Goal: Task Accomplishment & Management: Manage account settings

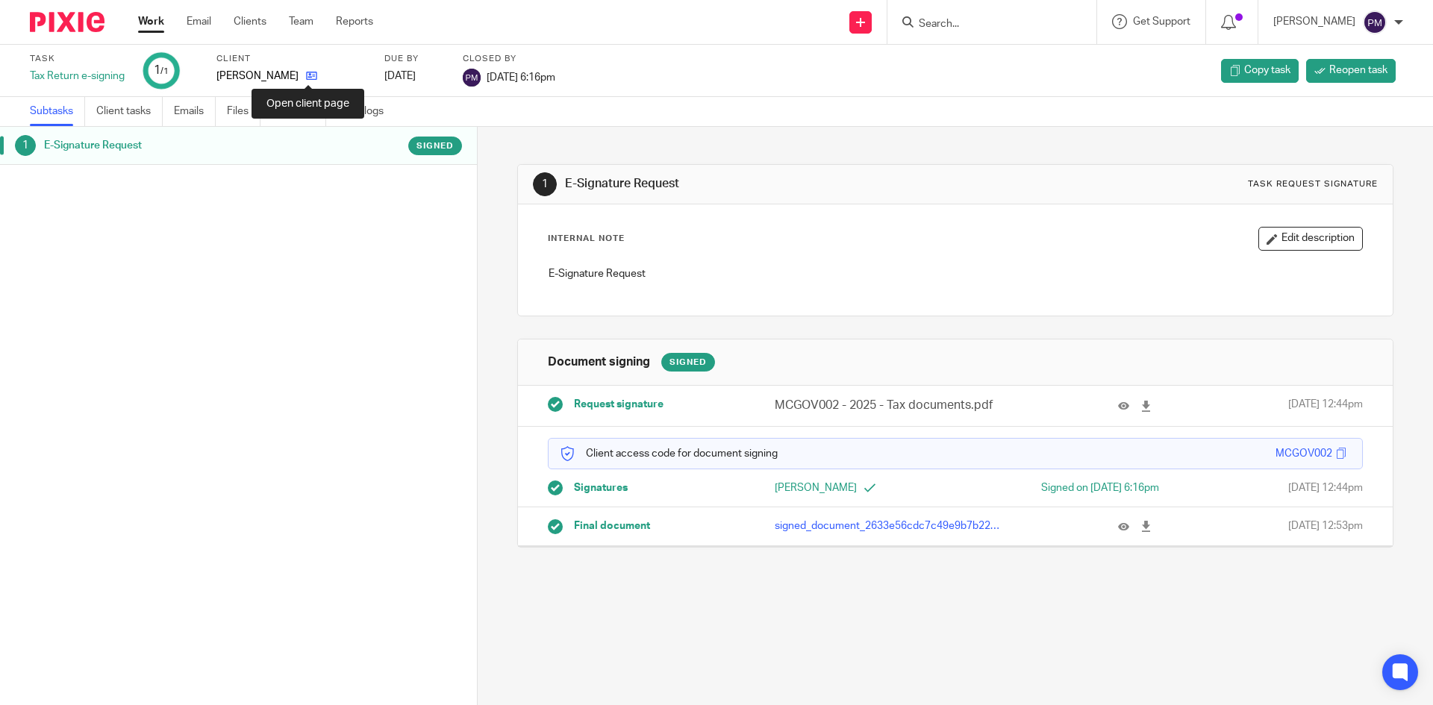
click at [306, 79] on icon at bounding box center [311, 75] width 11 height 11
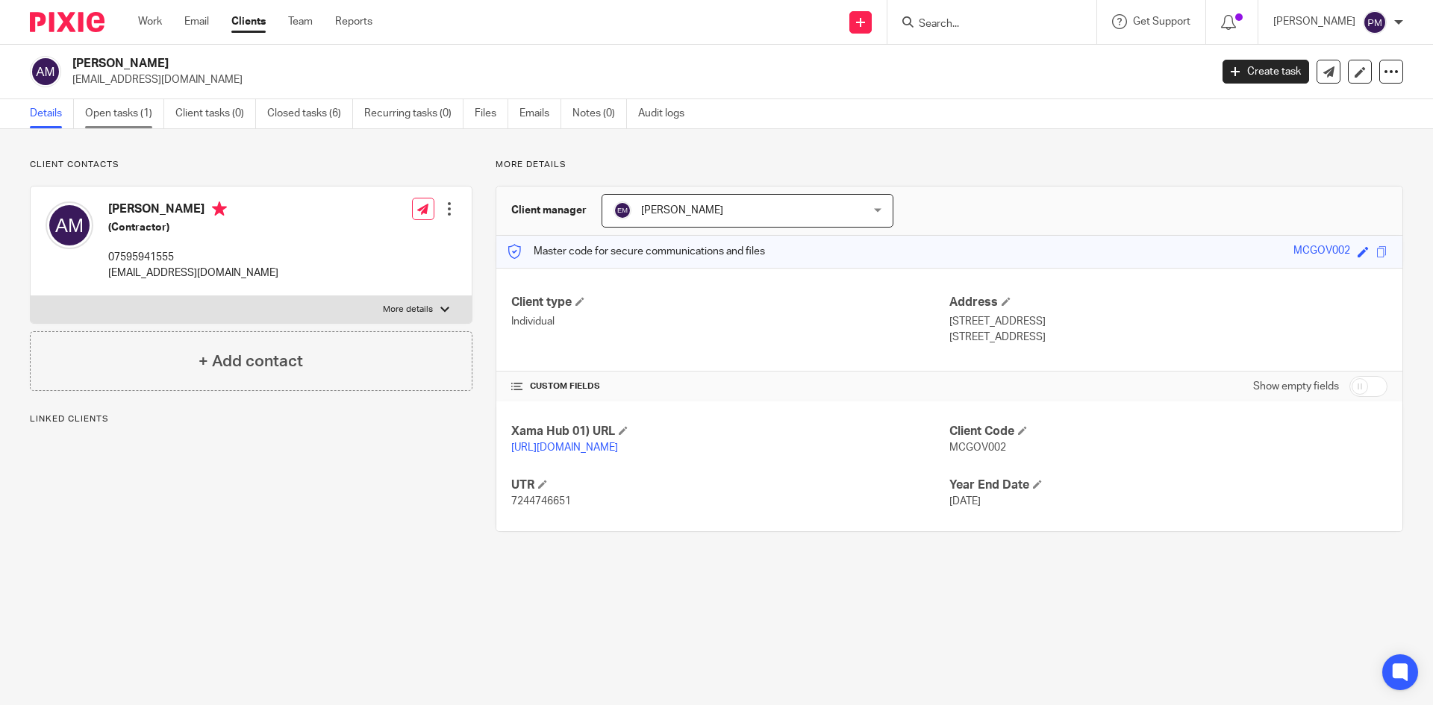
click at [150, 110] on link "Open tasks (1)" at bounding box center [124, 113] width 79 height 29
